Goal: Participate in discussion: Engage in conversation with other users on a specific topic

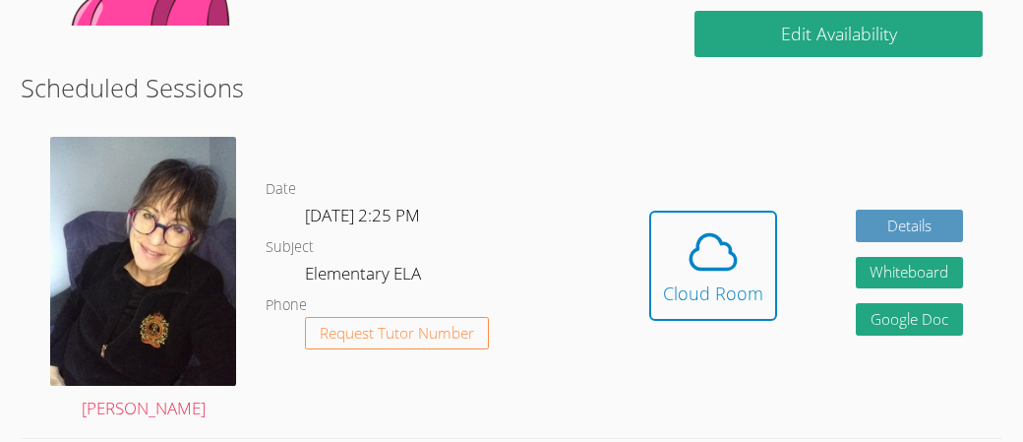
scroll to position [564, 0]
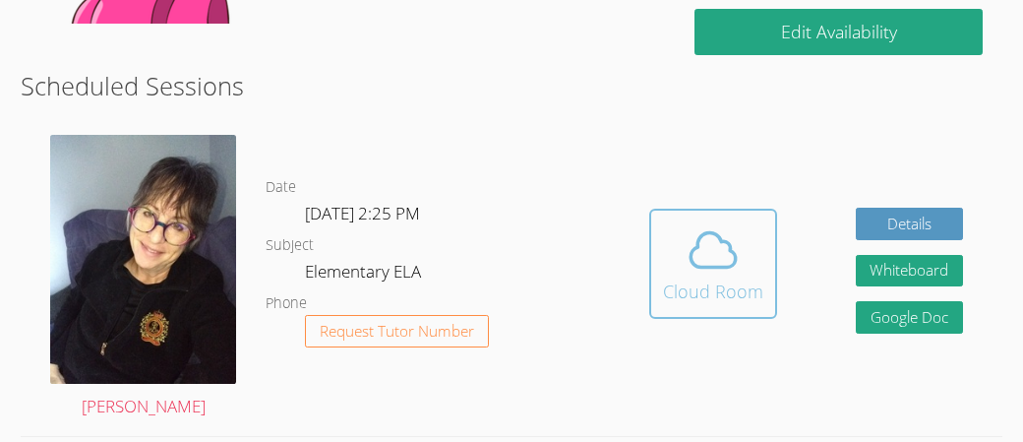
click at [694, 257] on icon at bounding box center [713, 249] width 55 height 55
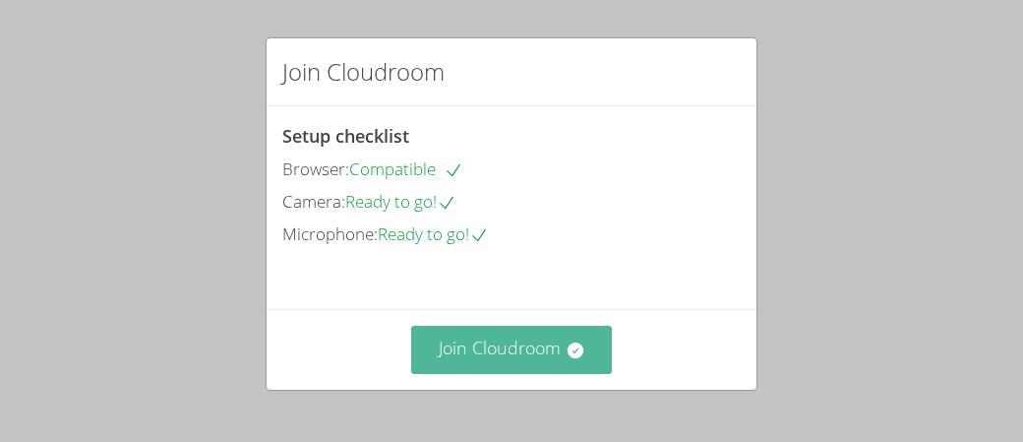
click at [591, 331] on button "Join Cloudroom" at bounding box center [512, 350] width 202 height 48
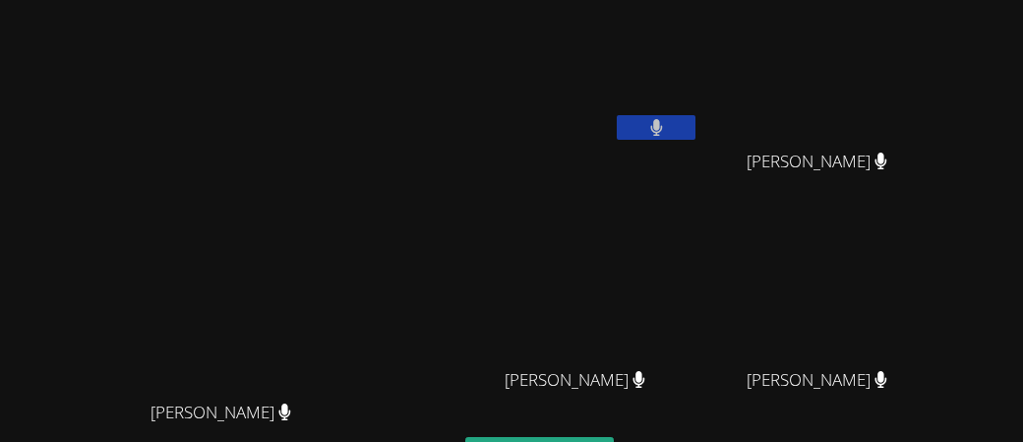
click at [695, 115] on button at bounding box center [656, 127] width 79 height 25
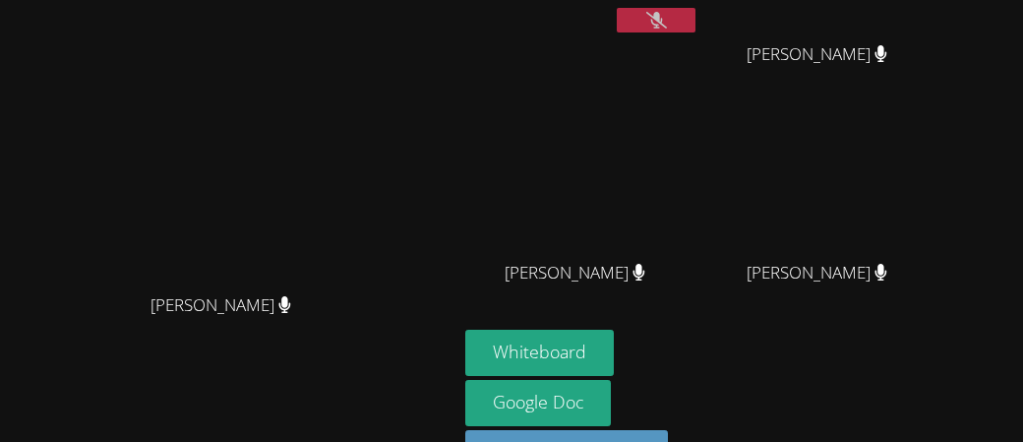
scroll to position [113, 0]
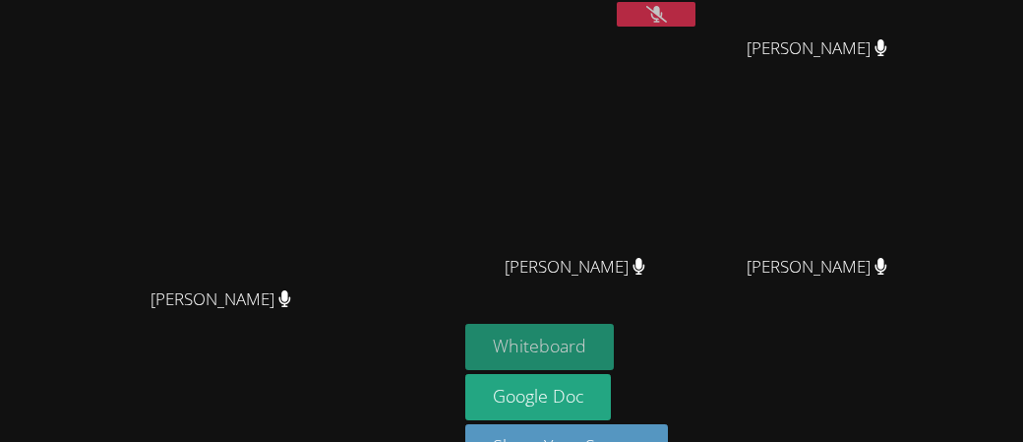
click at [596, 324] on button "Whiteboard" at bounding box center [539, 347] width 149 height 46
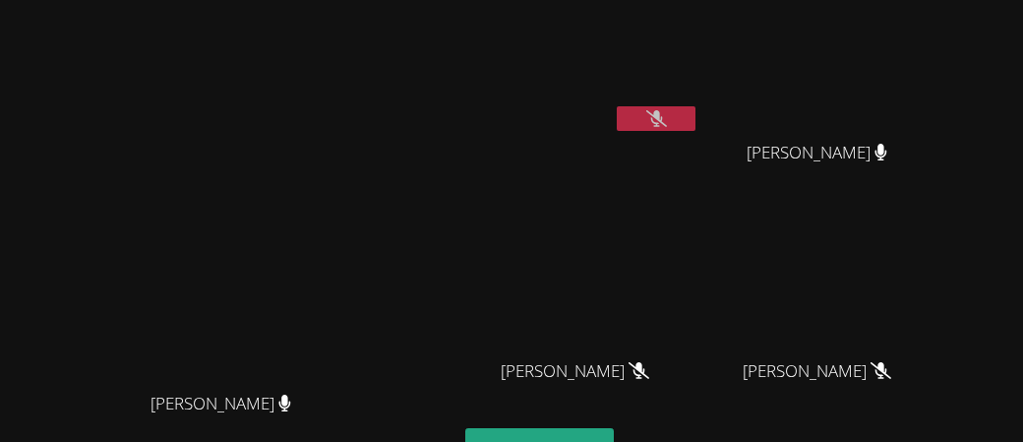
scroll to position [12, 0]
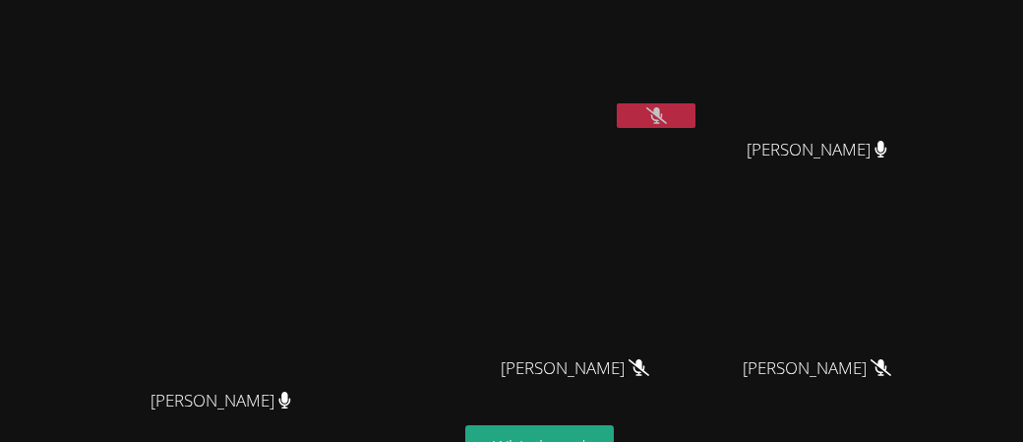
click at [667, 107] on icon at bounding box center [656, 115] width 21 height 17
click at [695, 112] on button at bounding box center [656, 115] width 79 height 25
click at [695, 103] on button at bounding box center [656, 115] width 79 height 25
click at [695, 107] on button at bounding box center [656, 115] width 79 height 25
click at [695, 103] on button at bounding box center [656, 115] width 79 height 25
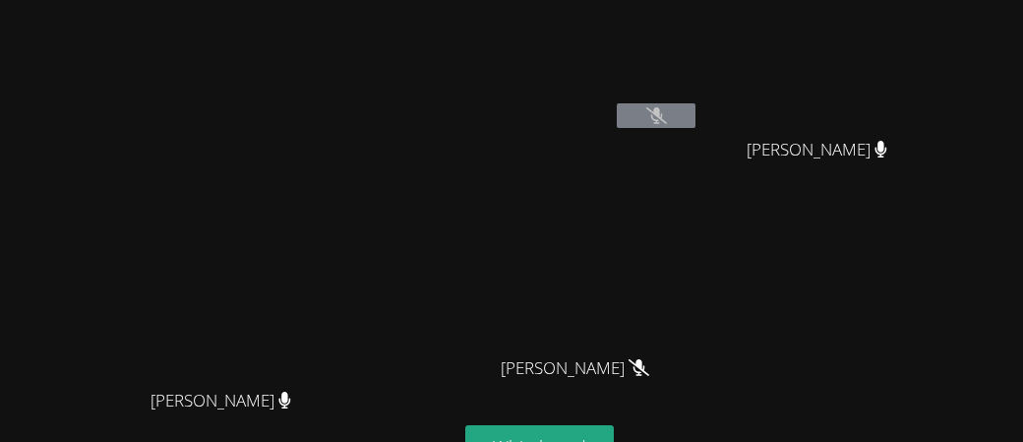
click at [695, 103] on button at bounding box center [656, 115] width 79 height 25
click at [667, 107] on icon at bounding box center [656, 115] width 21 height 17
click at [695, 108] on button at bounding box center [656, 115] width 79 height 25
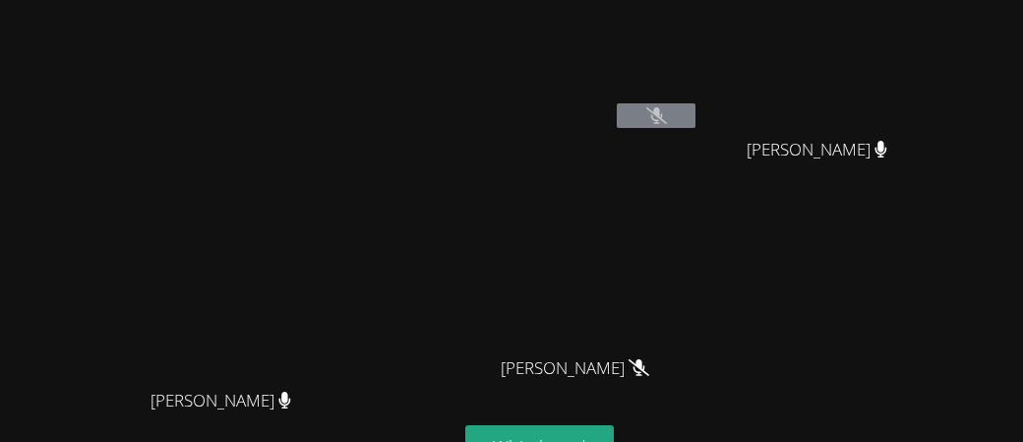
click at [695, 108] on button at bounding box center [656, 115] width 79 height 25
click at [667, 108] on icon at bounding box center [656, 115] width 21 height 17
click at [695, 103] on button at bounding box center [656, 115] width 79 height 25
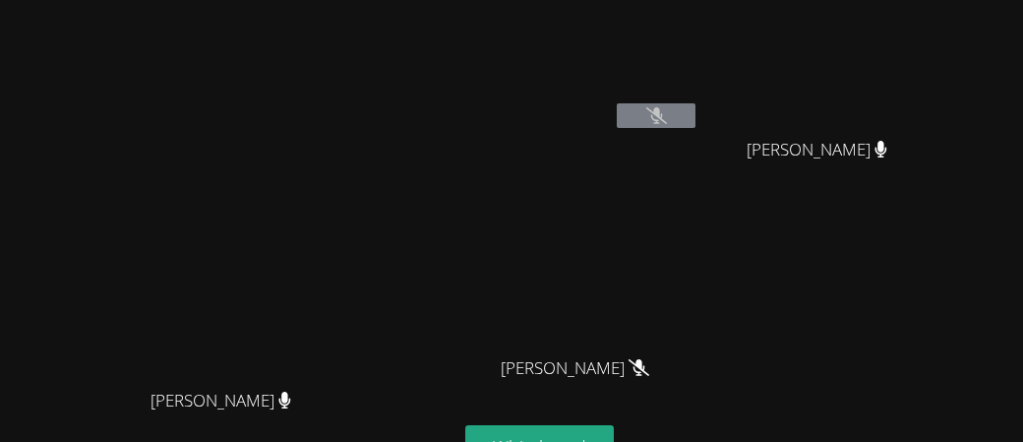
click at [695, 103] on button at bounding box center [656, 115] width 79 height 25
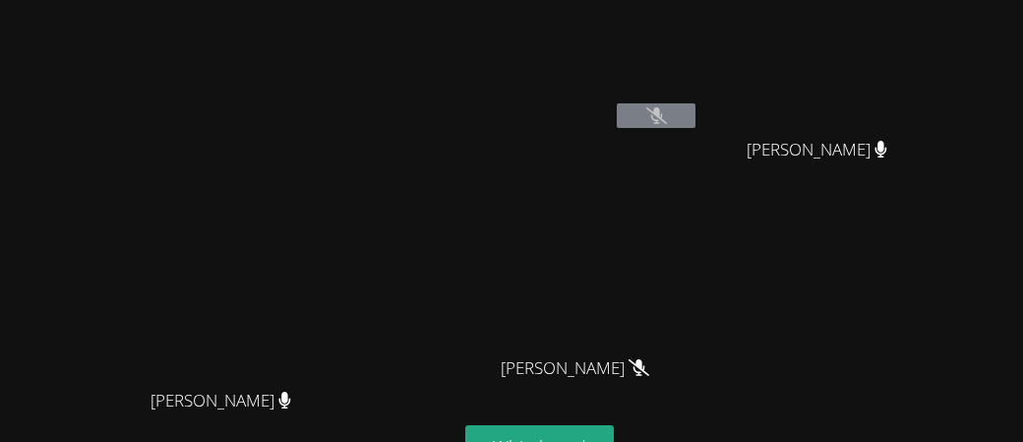
click at [695, 103] on button at bounding box center [656, 115] width 79 height 25
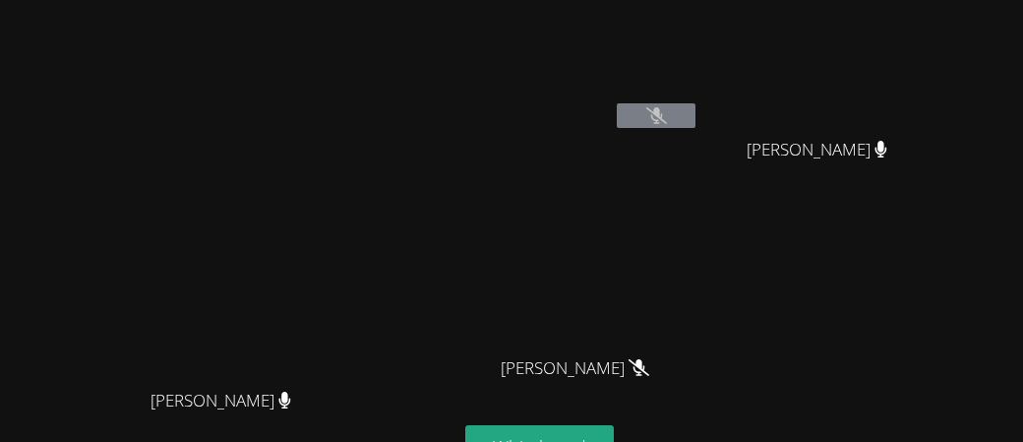
click at [695, 103] on button at bounding box center [656, 115] width 79 height 25
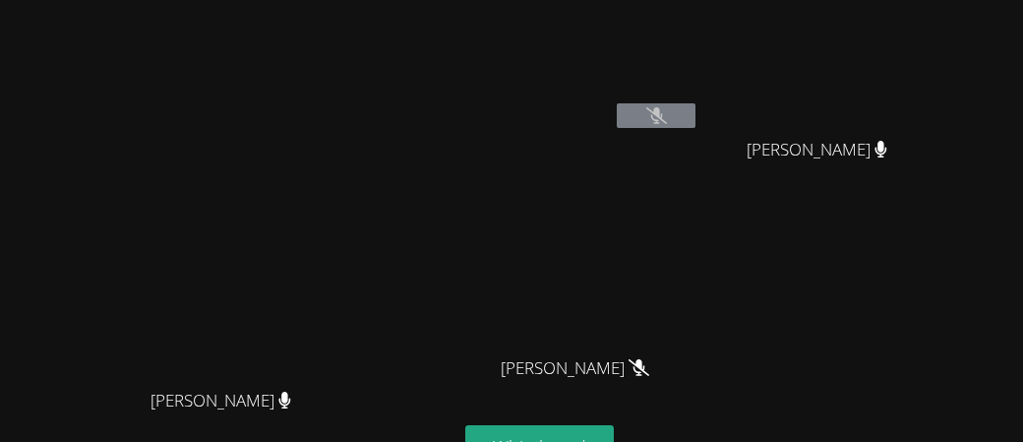
click at [695, 103] on button at bounding box center [656, 115] width 79 height 25
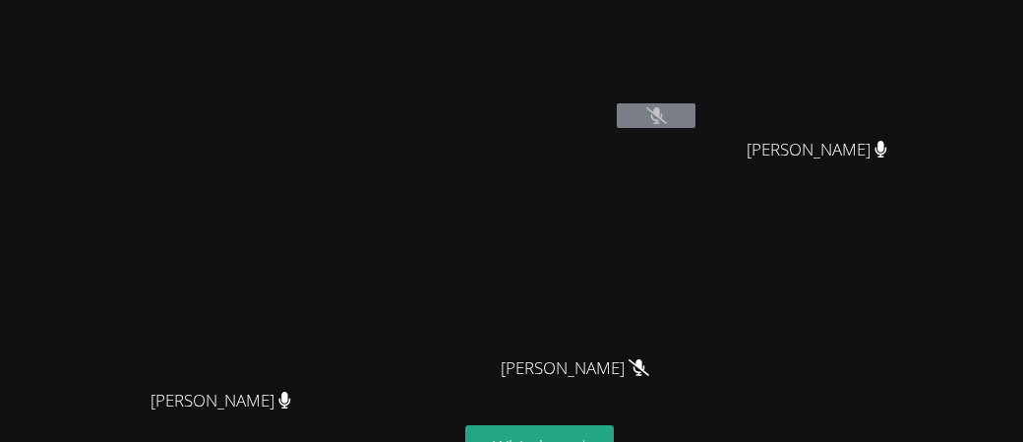
click at [695, 103] on button at bounding box center [656, 115] width 79 height 25
click at [667, 107] on icon at bounding box center [656, 115] width 21 height 17
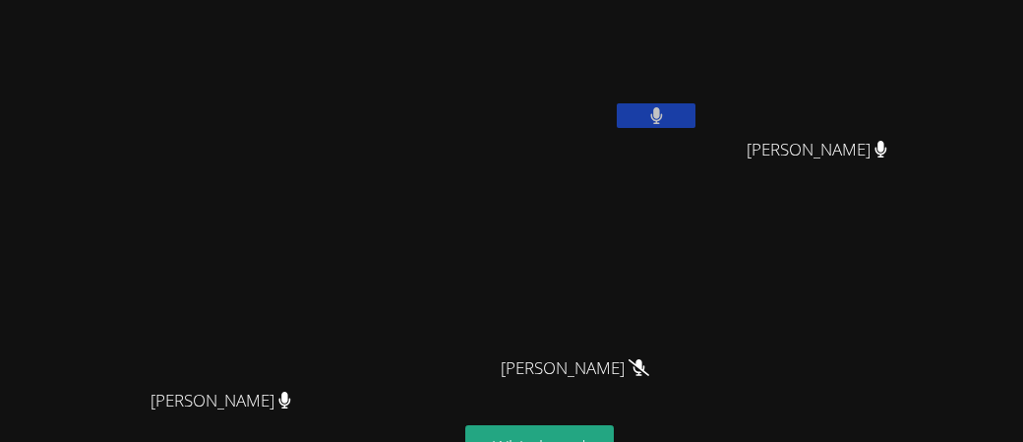
click at [695, 103] on button at bounding box center [656, 115] width 79 height 25
click at [667, 107] on icon at bounding box center [656, 115] width 21 height 17
click at [695, 103] on button at bounding box center [656, 115] width 79 height 25
click at [667, 107] on icon at bounding box center [656, 115] width 21 height 17
click at [695, 103] on button at bounding box center [656, 115] width 79 height 25
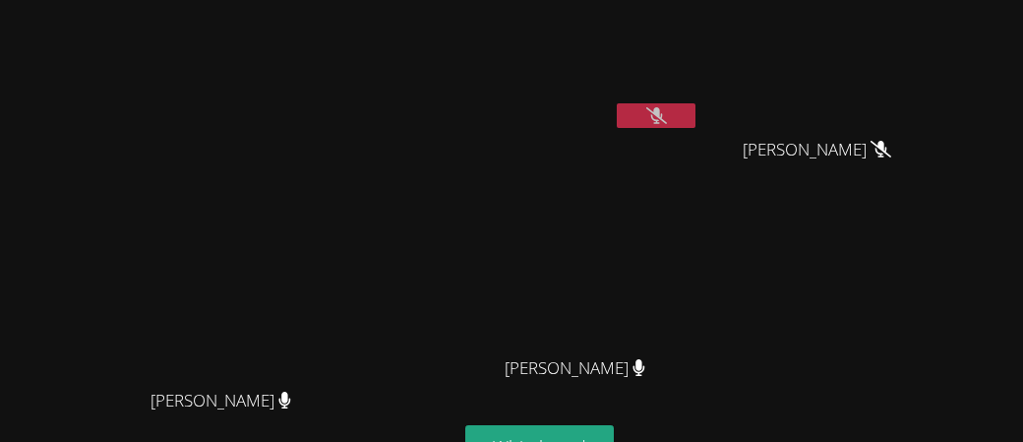
click at [667, 107] on icon at bounding box center [656, 115] width 21 height 17
click at [695, 103] on button at bounding box center [656, 115] width 79 height 25
click at [695, 105] on button at bounding box center [656, 115] width 79 height 25
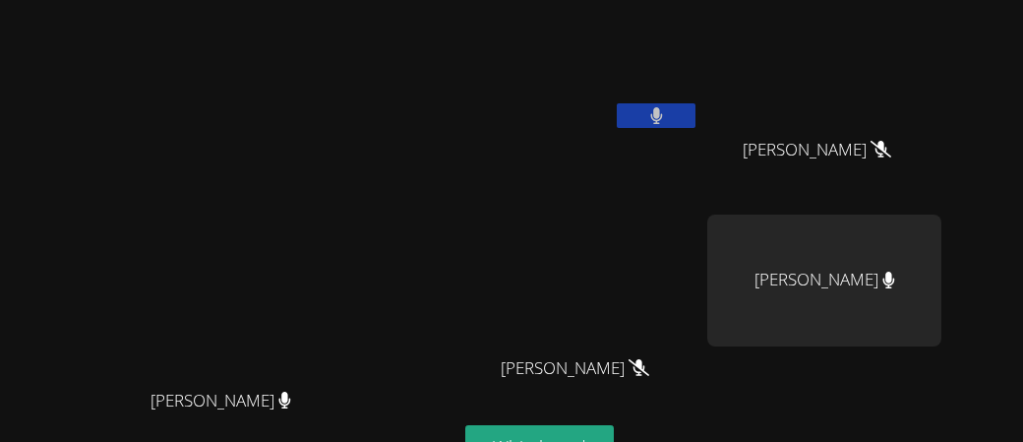
click at [663, 107] on icon at bounding box center [656, 115] width 13 height 17
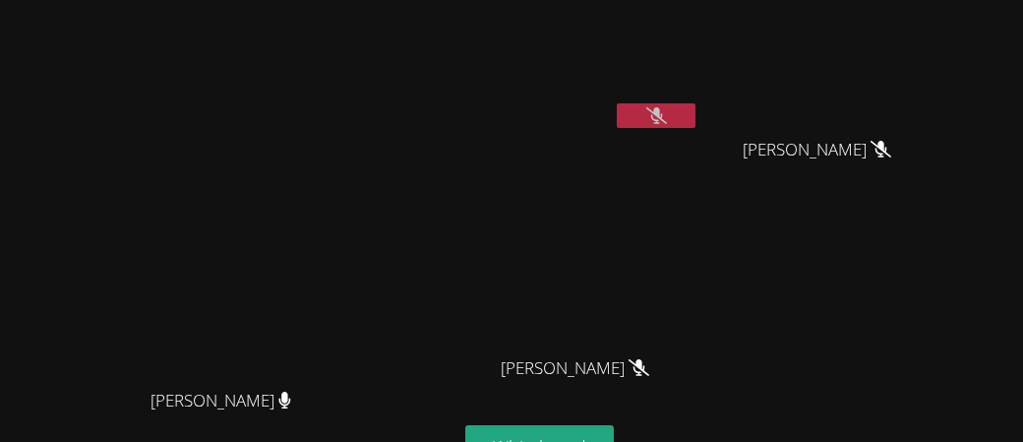
click at [695, 107] on button at bounding box center [656, 115] width 79 height 25
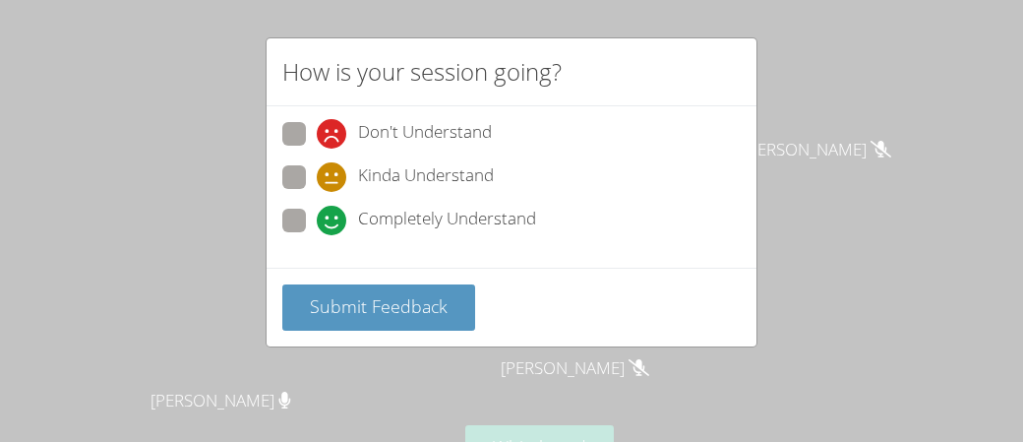
click at [317, 235] on span at bounding box center [317, 235] width 0 height 0
click at [317, 211] on input "Completely Understand" at bounding box center [325, 217] width 17 height 17
radio input "true"
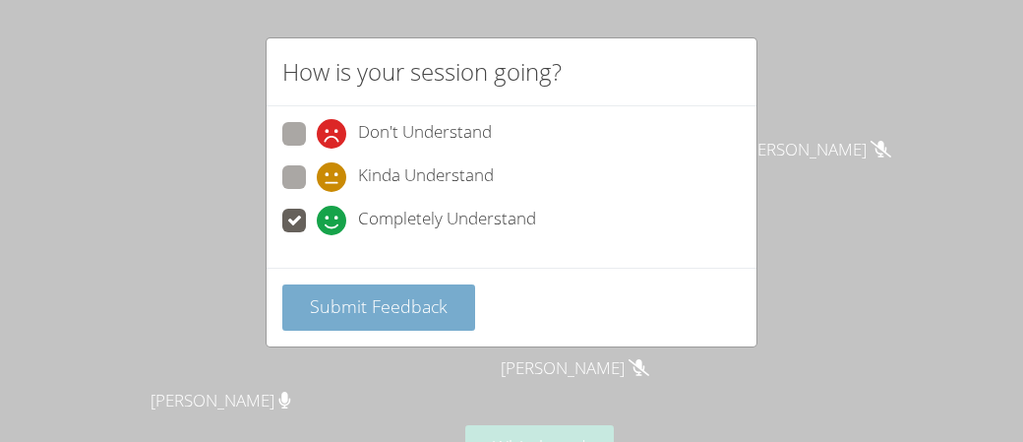
click at [407, 315] on span "Submit Feedback" at bounding box center [379, 306] width 138 height 24
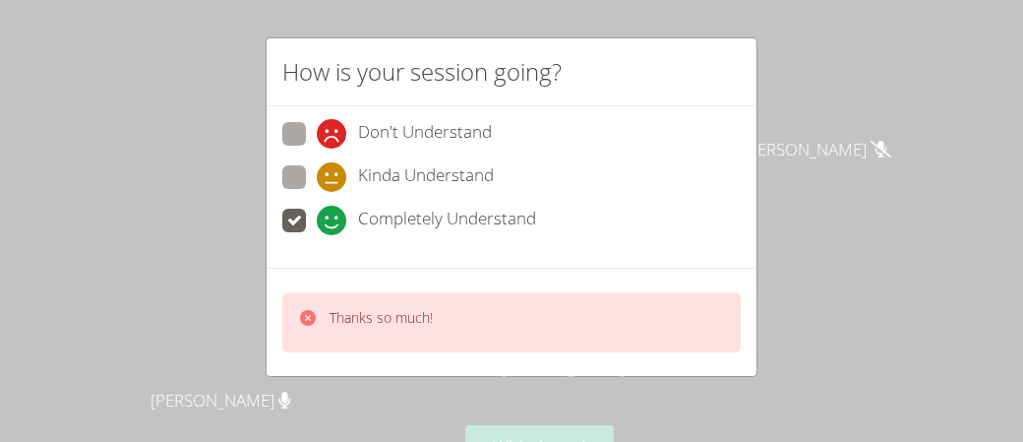
click at [393, 318] on p "Thanks so much!" at bounding box center [381, 318] width 103 height 20
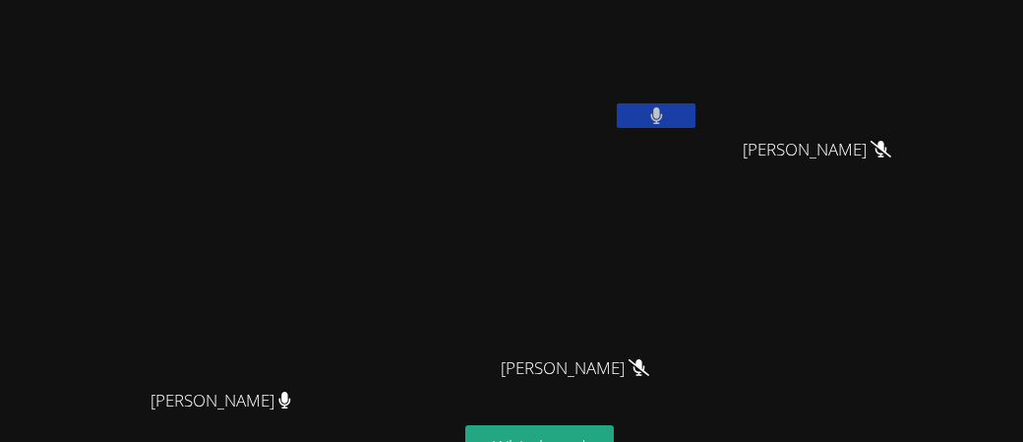
click at [695, 111] on button at bounding box center [656, 115] width 79 height 25
click at [667, 107] on icon at bounding box center [656, 115] width 21 height 17
click at [695, 103] on button at bounding box center [656, 115] width 79 height 25
click at [699, 87] on video at bounding box center [582, 62] width 234 height 132
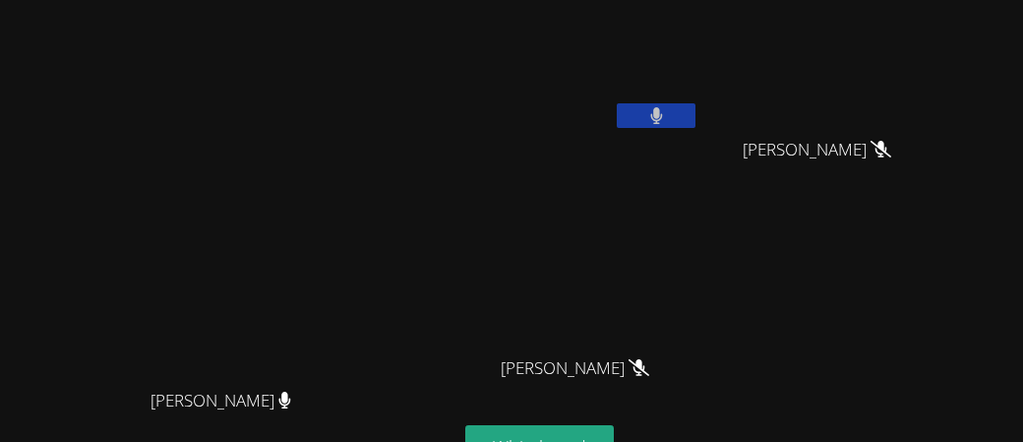
scroll to position [8, 0]
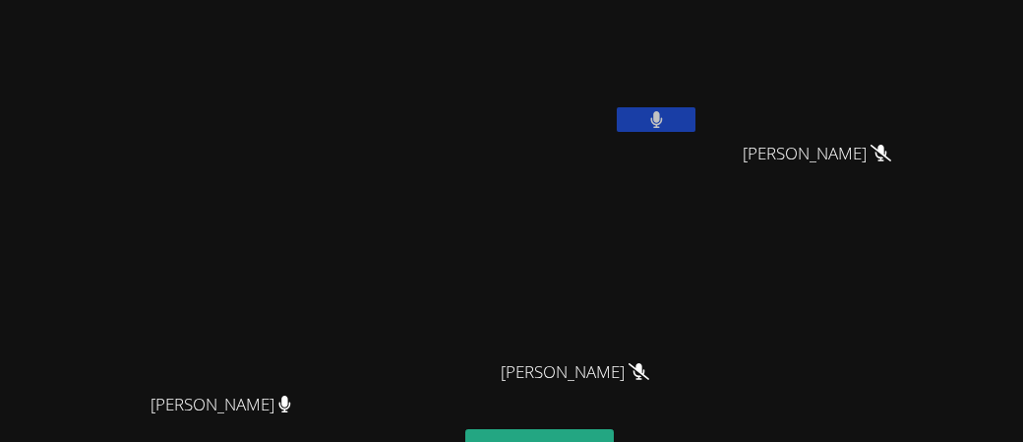
click at [699, 93] on video at bounding box center [582, 66] width 234 height 132
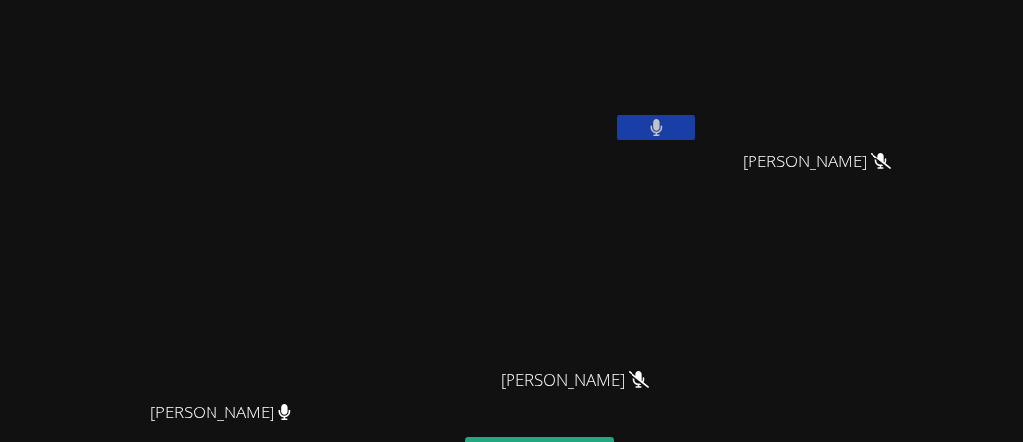
click at [695, 116] on button at bounding box center [656, 127] width 79 height 25
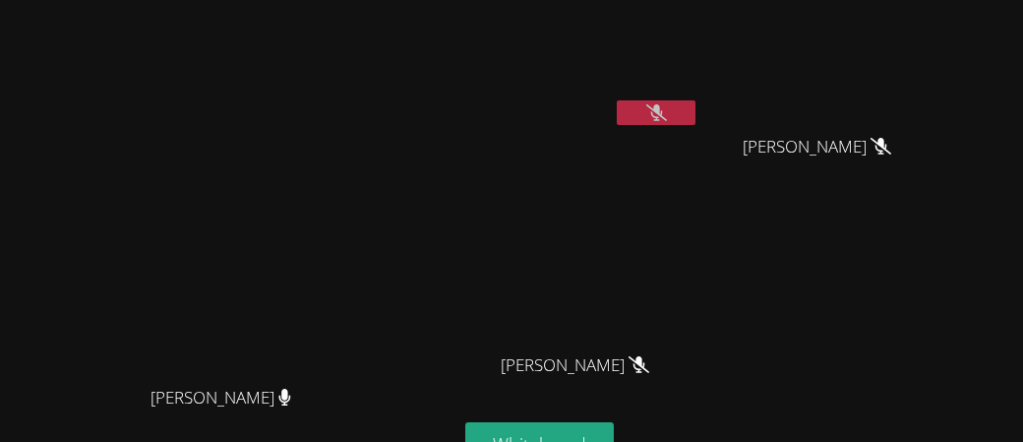
scroll to position [15, 0]
click at [695, 109] on button at bounding box center [656, 112] width 79 height 25
click at [695, 110] on button at bounding box center [656, 112] width 79 height 25
click at [695, 100] on button at bounding box center [656, 112] width 79 height 25
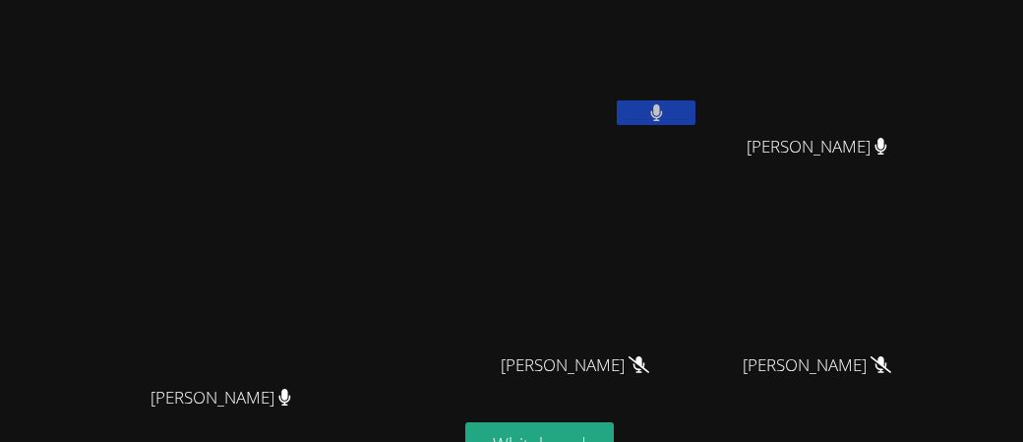
click at [695, 105] on button at bounding box center [656, 112] width 79 height 25
click at [941, 135] on div "William Jimenez" at bounding box center [824, 164] width 234 height 79
click at [695, 100] on button at bounding box center [656, 112] width 79 height 25
click at [662, 104] on icon at bounding box center [656, 112] width 12 height 17
click at [667, 106] on icon at bounding box center [656, 112] width 21 height 17
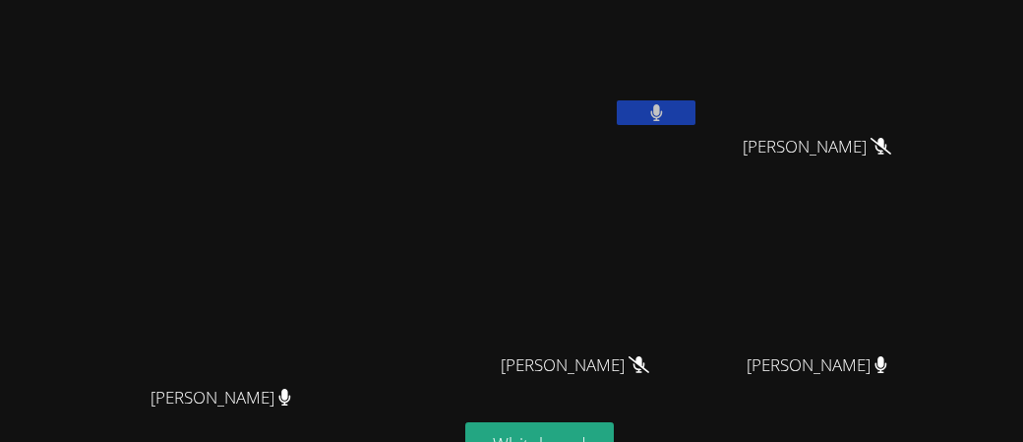
click at [663, 104] on icon at bounding box center [656, 112] width 13 height 17
click at [695, 100] on button at bounding box center [656, 112] width 79 height 25
